Goal: Check status: Check status

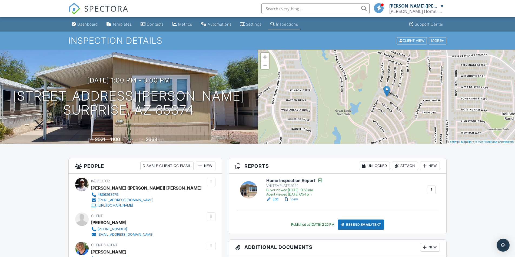
click at [295, 201] on link "View" at bounding box center [291, 199] width 14 height 5
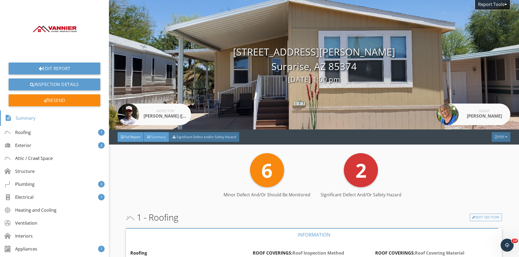
click at [153, 135] on span "Summary" at bounding box center [158, 137] width 15 height 5
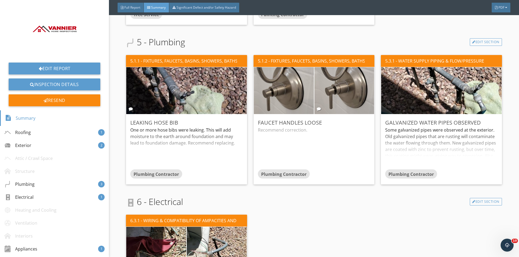
scroll to position [405, 0]
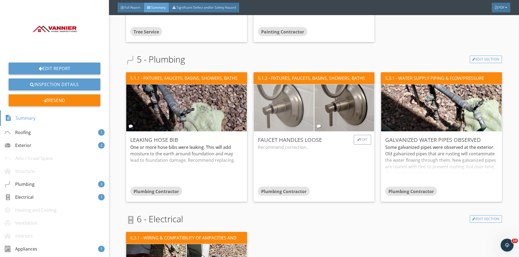
click at [288, 109] on img at bounding box center [284, 108] width 150 height 100
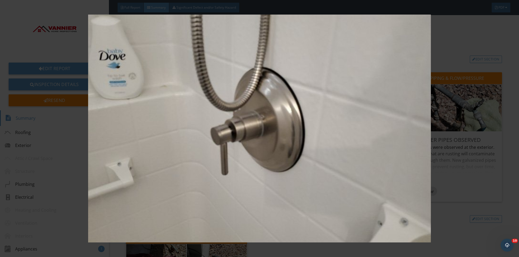
click at [334, 111] on img at bounding box center [259, 129] width 476 height 228
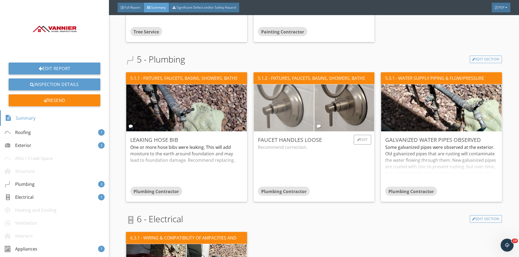
click at [290, 111] on img at bounding box center [284, 108] width 150 height 100
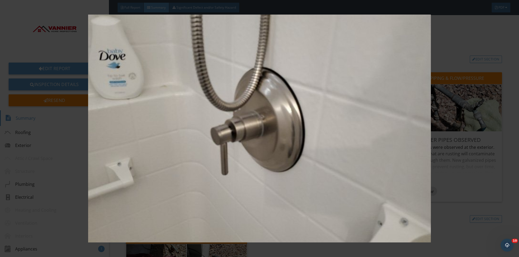
click at [334, 110] on img at bounding box center [259, 129] width 476 height 228
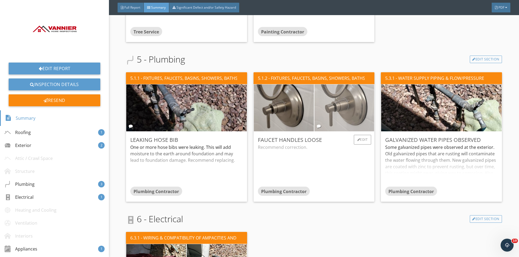
click at [365, 107] on img at bounding box center [344, 108] width 150 height 100
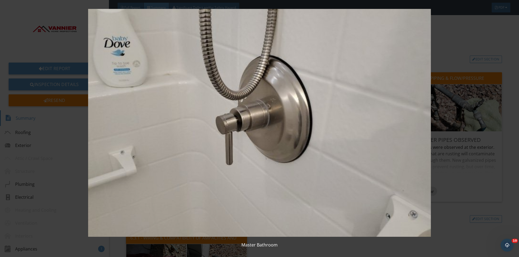
click at [313, 108] on img at bounding box center [259, 123] width 476 height 228
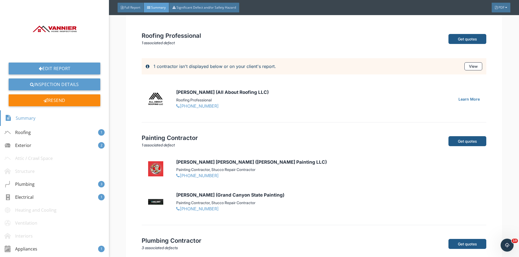
scroll to position [729, 0]
